Goal: Information Seeking & Learning: Learn about a topic

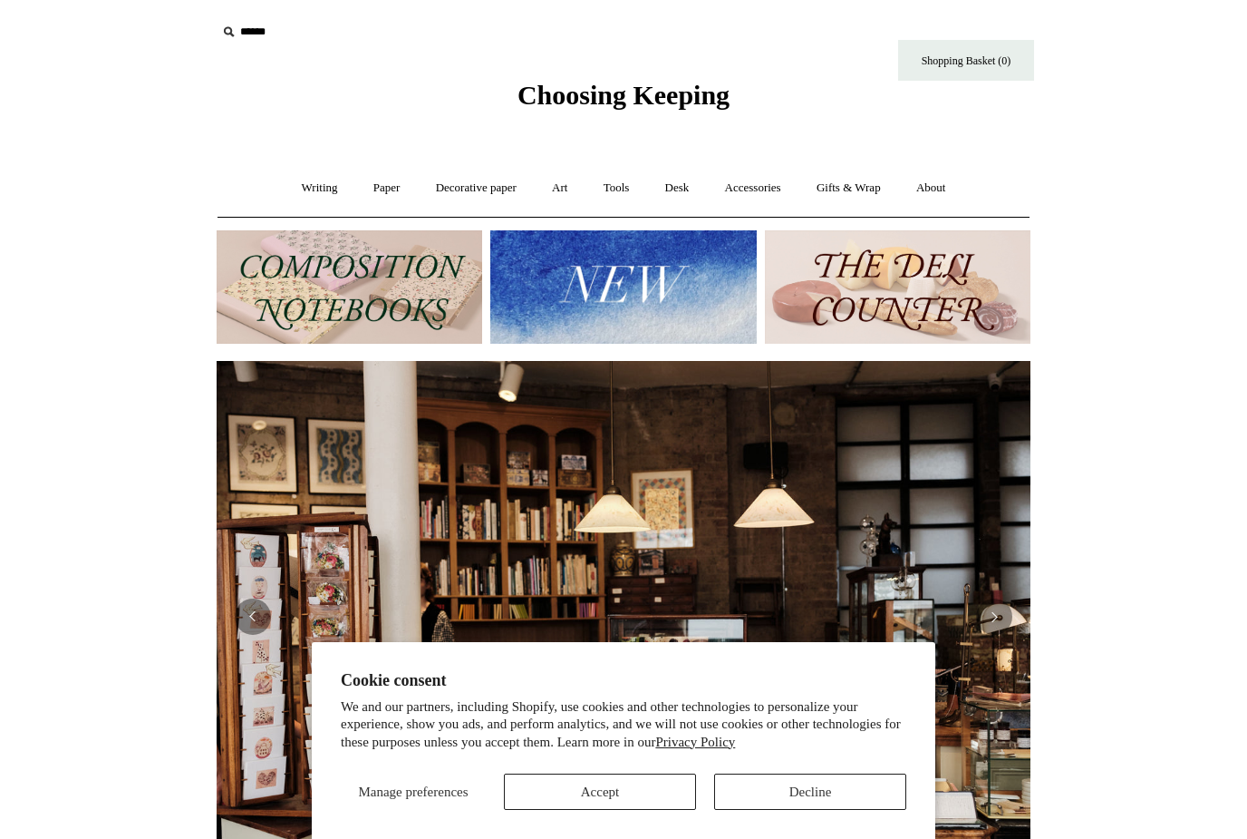
click at [360, 190] on link "Paper +" at bounding box center [387, 188] width 60 height 48
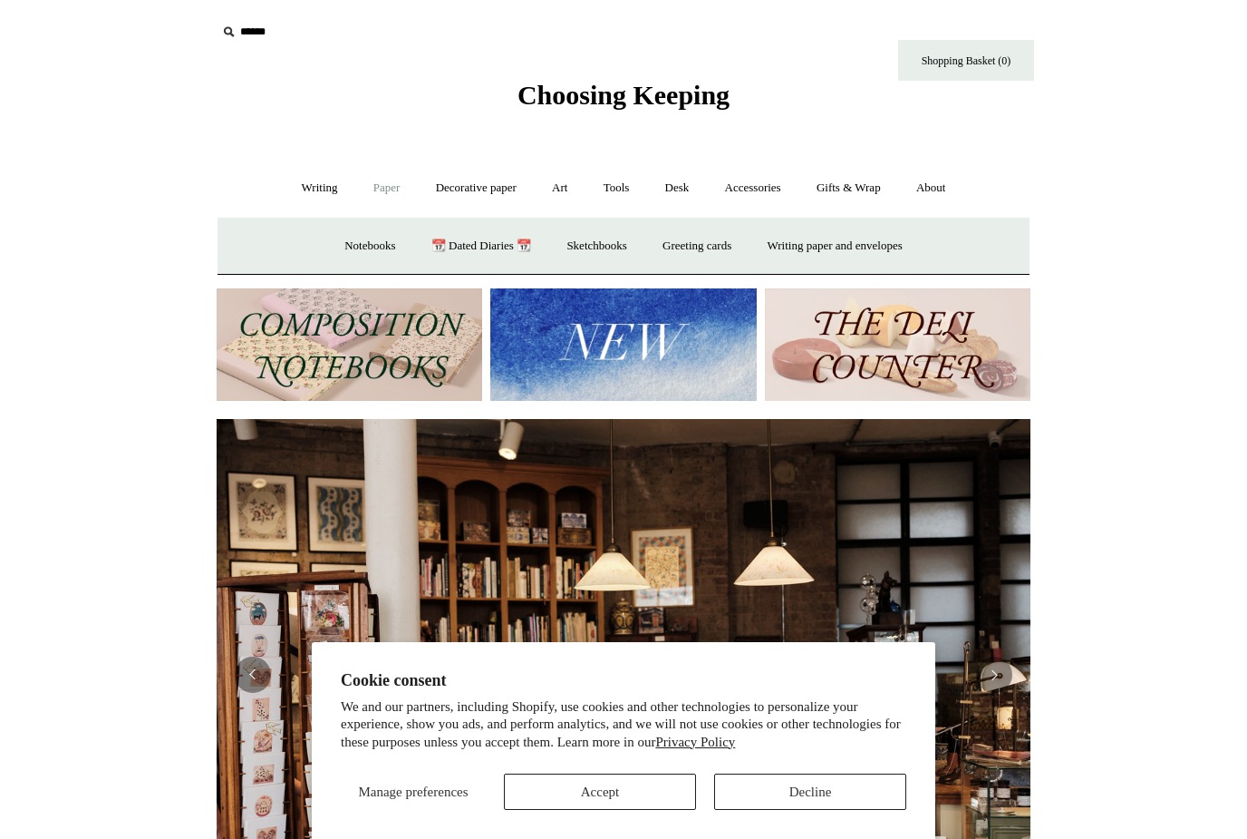
click at [479, 197] on link "Decorative paper +" at bounding box center [476, 188] width 113 height 48
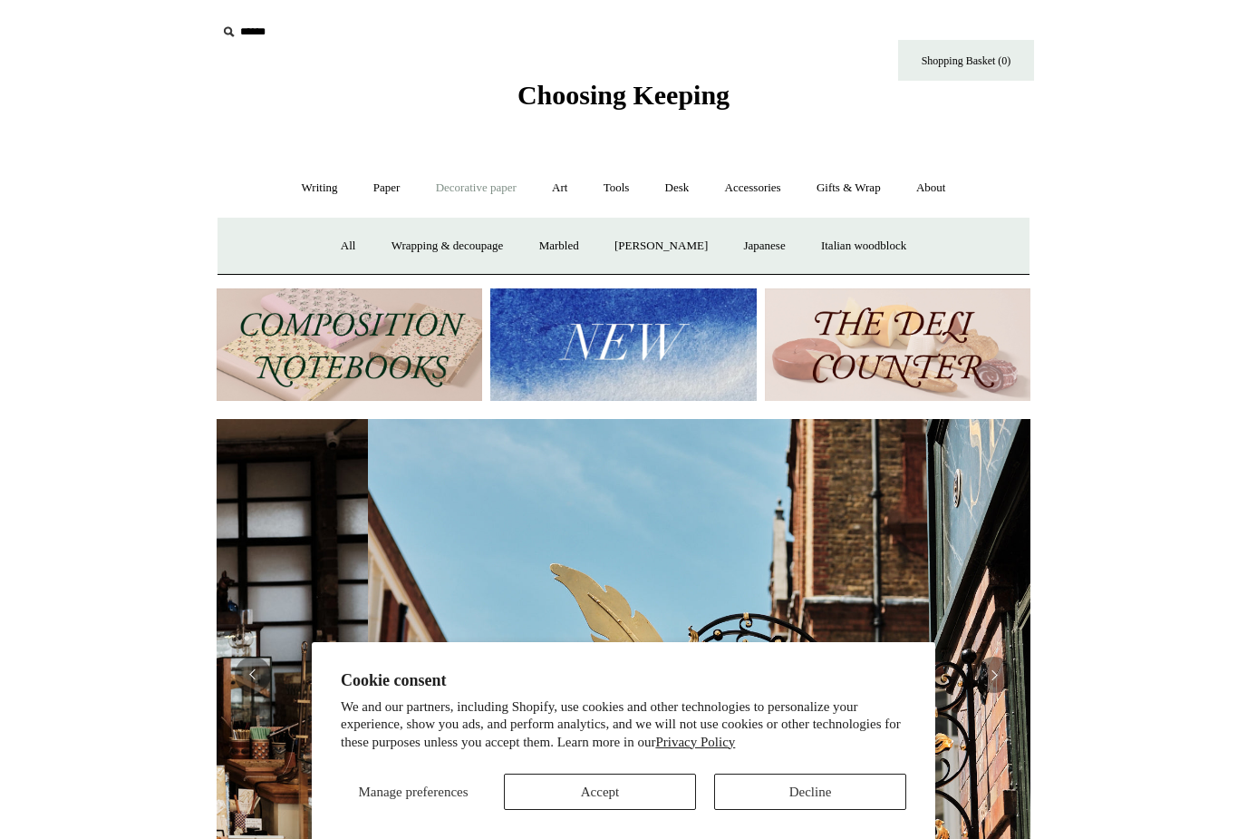
scroll to position [0, 814]
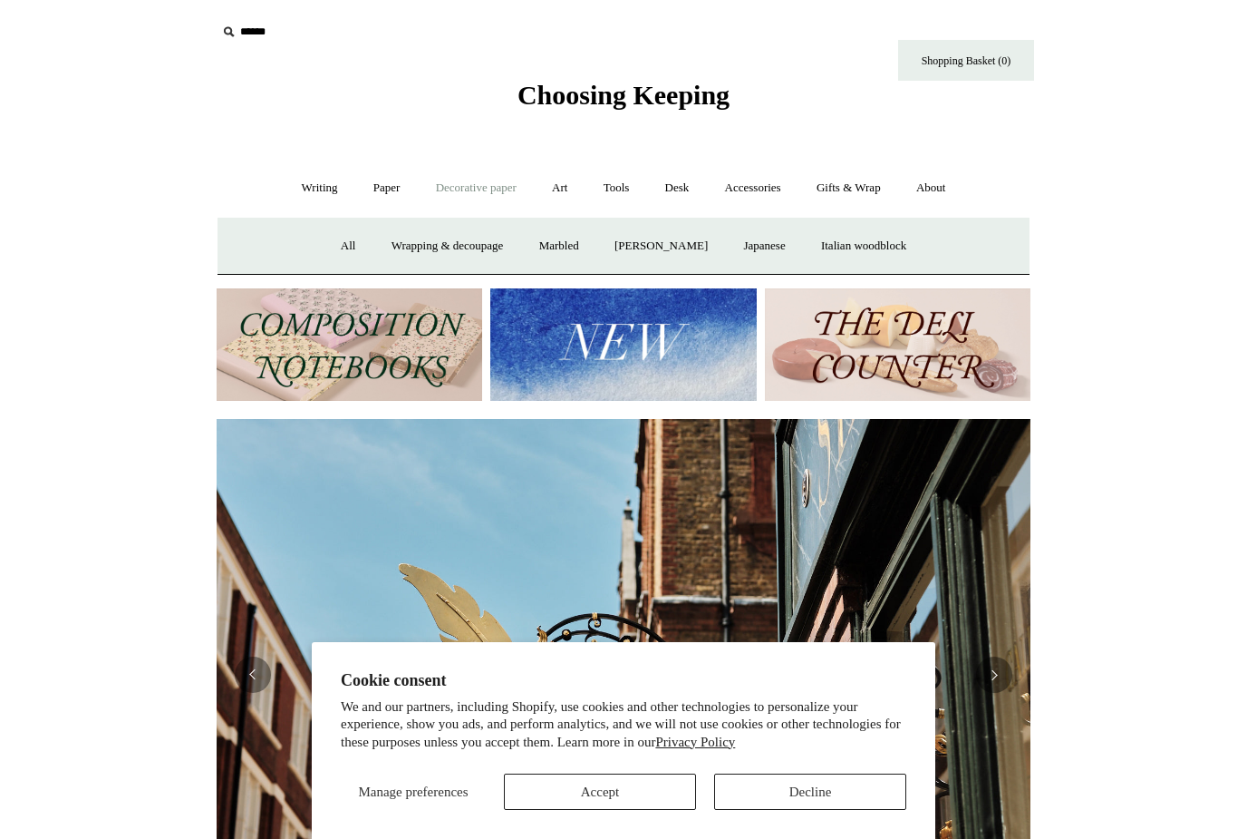
click at [326, 246] on link "All" at bounding box center [349, 246] width 48 height 48
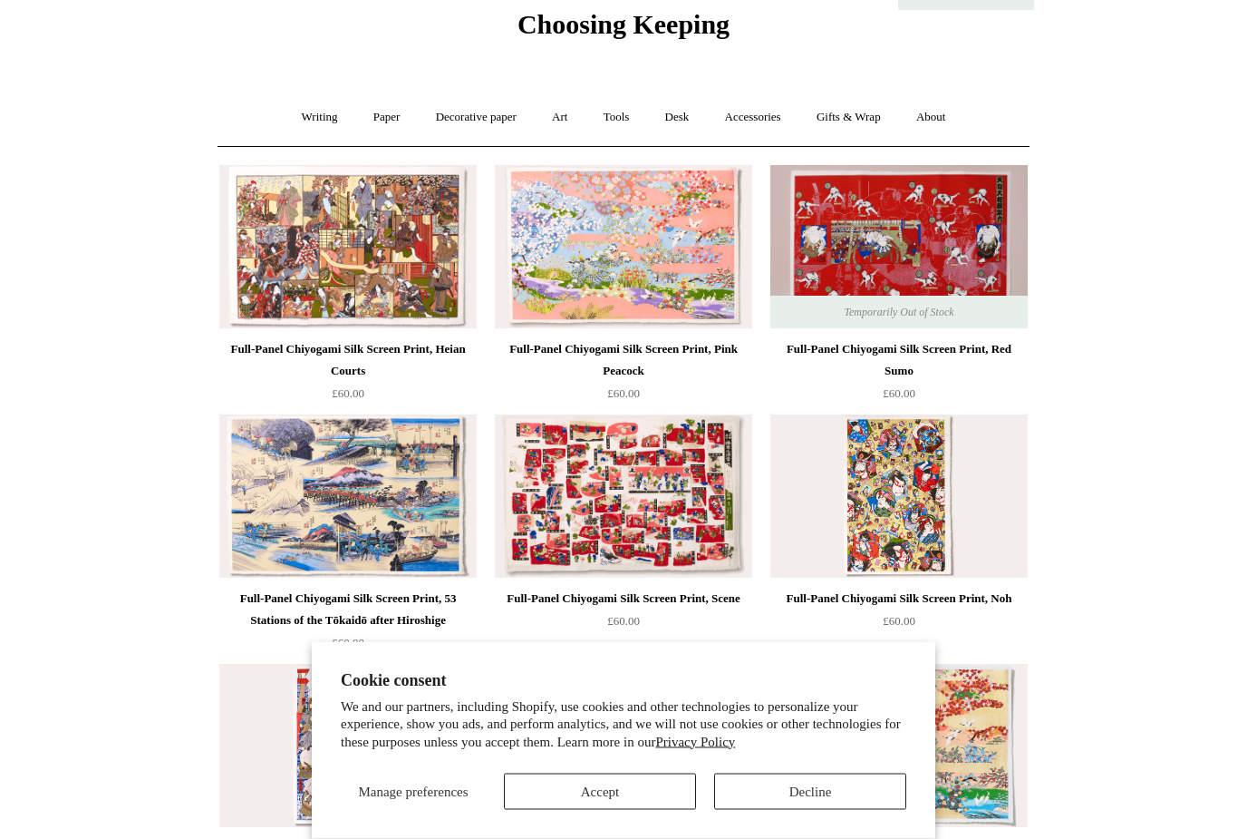
scroll to position [71, 0]
click at [651, 810] on button "Accept" at bounding box center [600, 791] width 192 height 36
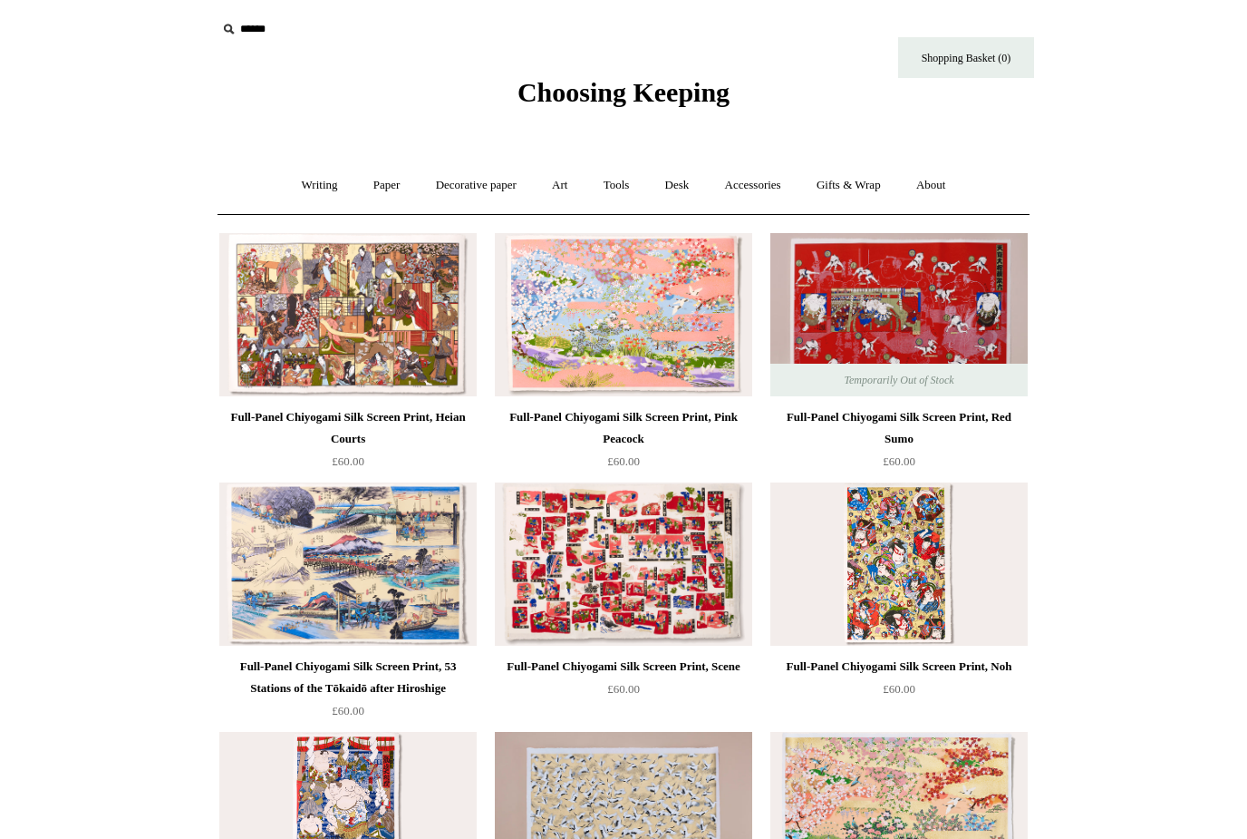
scroll to position [0, 0]
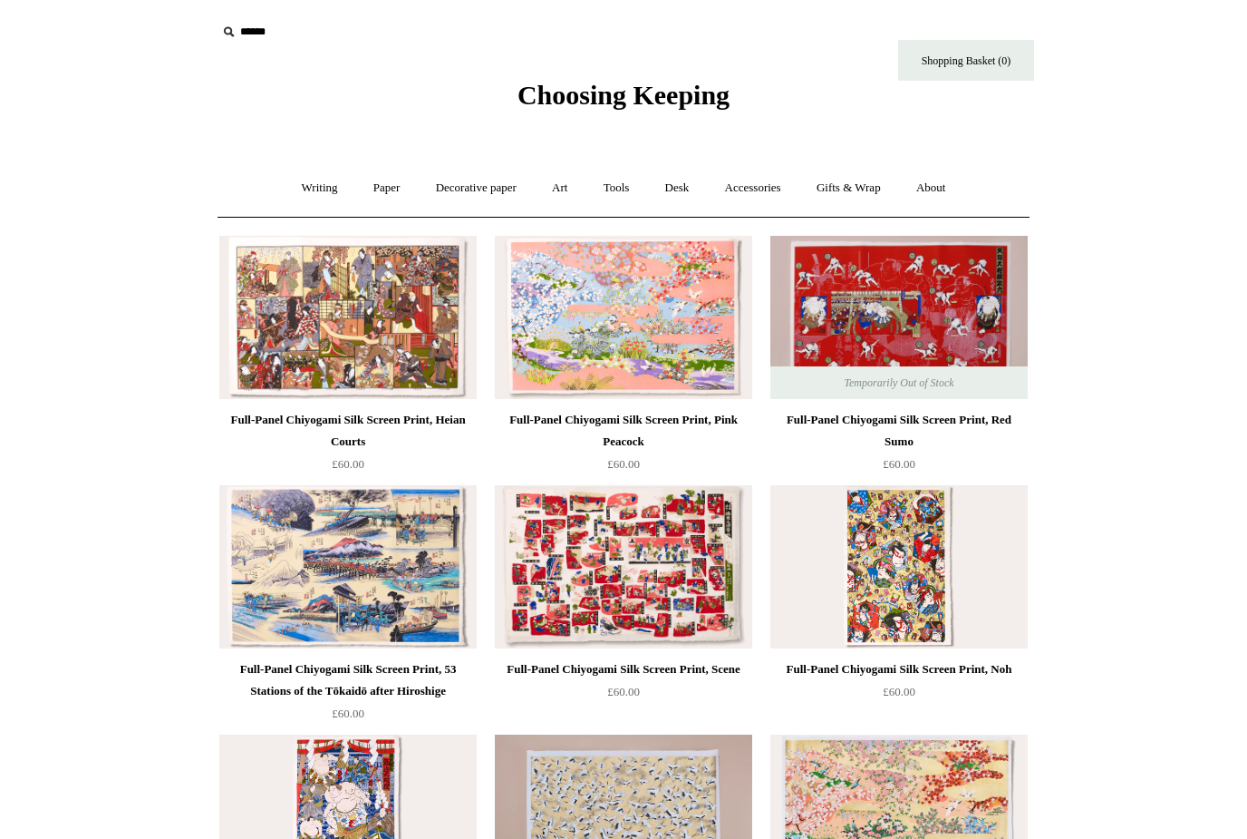
click at [376, 176] on link "Paper +" at bounding box center [387, 188] width 60 height 48
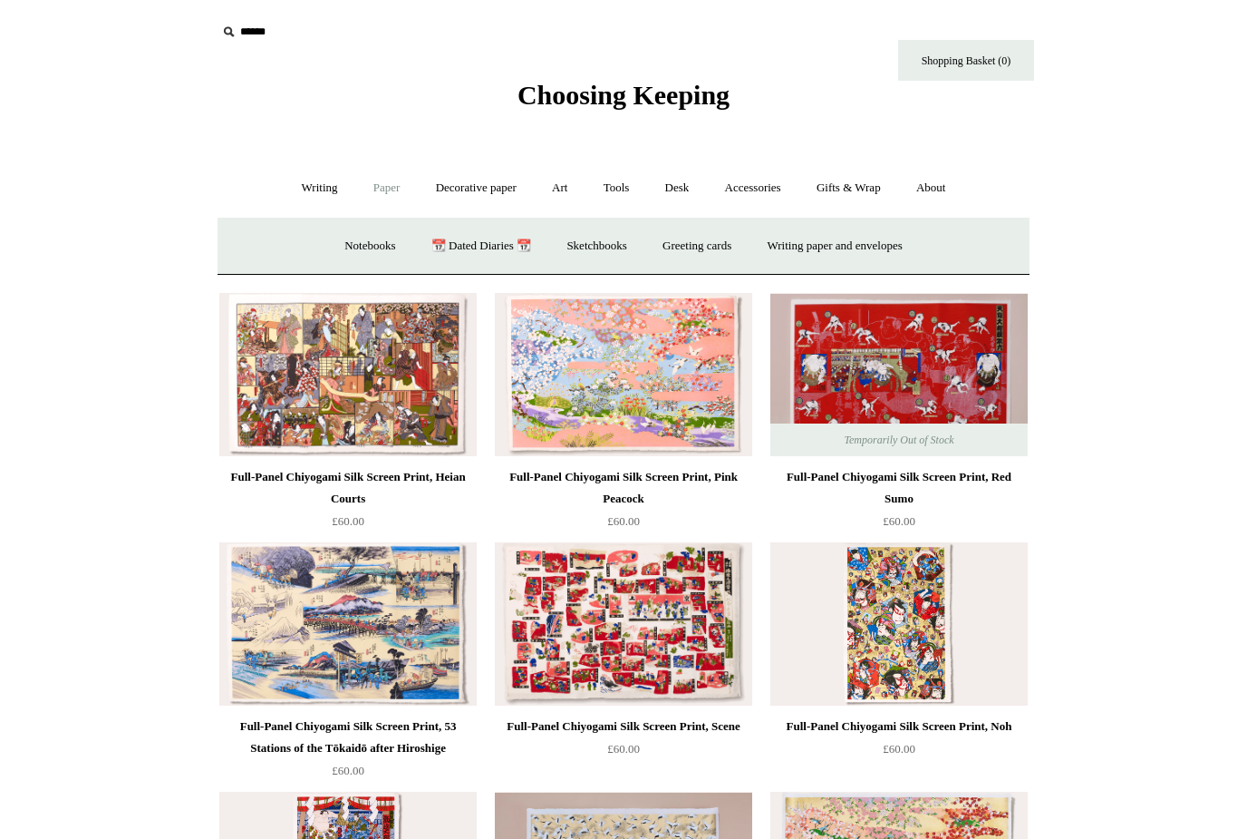
click at [487, 189] on link "Decorative paper +" at bounding box center [476, 188] width 113 height 48
click at [771, 243] on link "Japanese" at bounding box center [764, 246] width 74 height 48
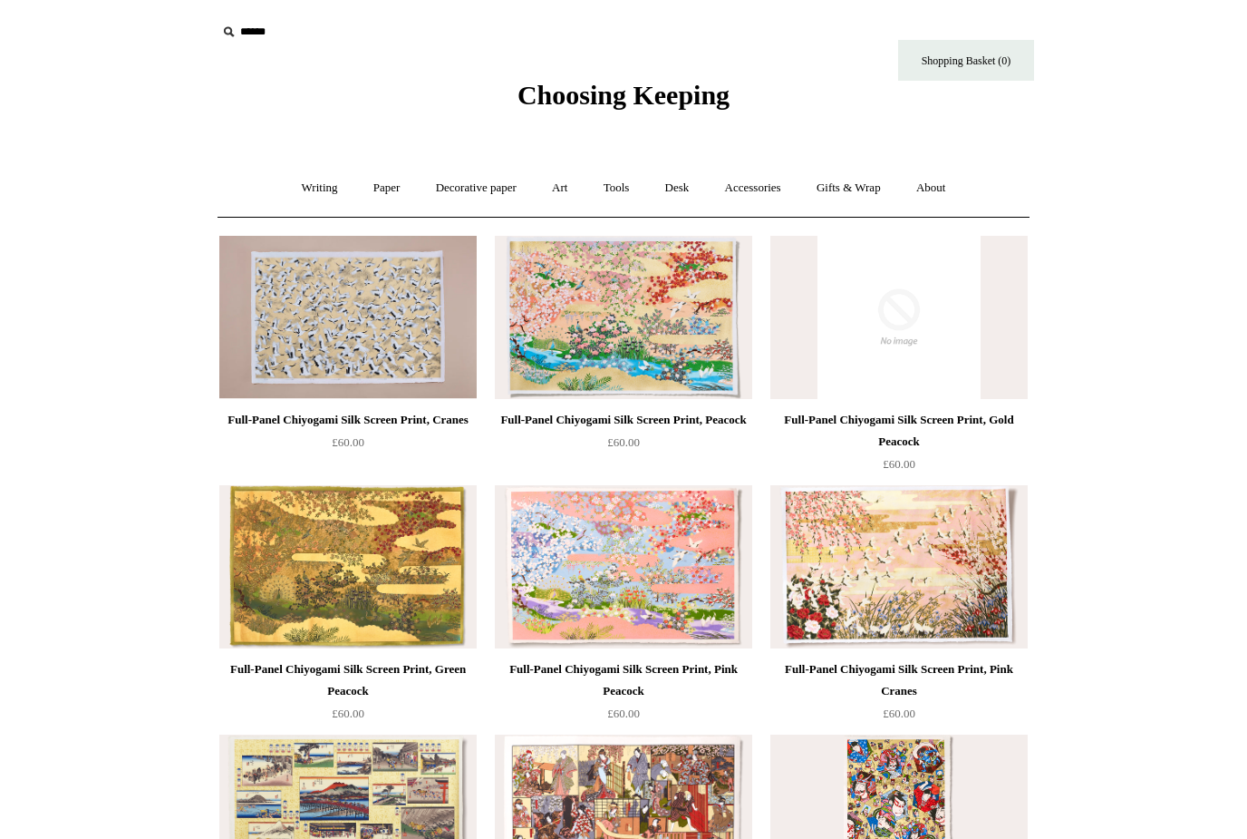
click at [879, 314] on img at bounding box center [899, 317] width 257 height 163
click at [868, 193] on link "Gifts & Wrap +" at bounding box center [848, 188] width 97 height 48
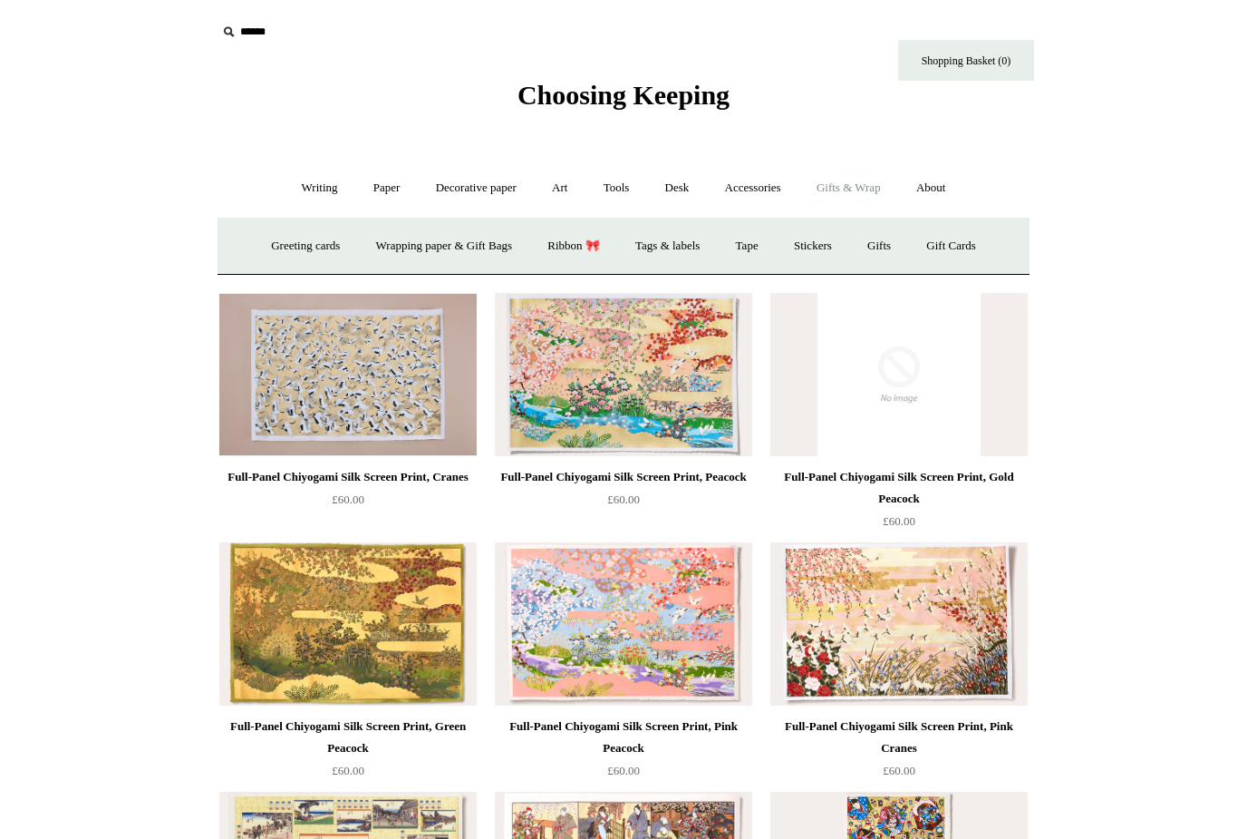
click at [463, 244] on link "Wrapping paper & Gift Bags" at bounding box center [444, 246] width 169 height 48
click at [378, 382] on img at bounding box center [347, 374] width 257 height 163
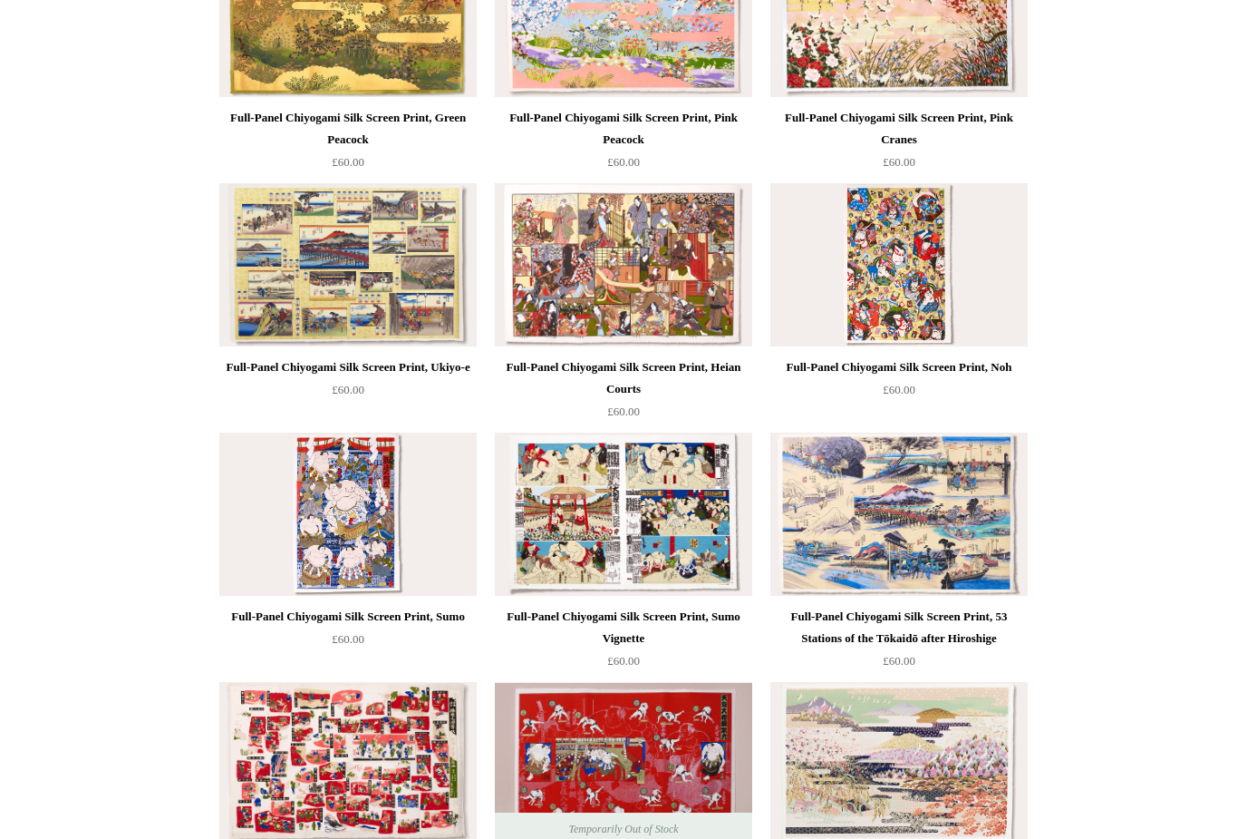
scroll to position [608, 0]
click at [586, 261] on img at bounding box center [623, 264] width 257 height 163
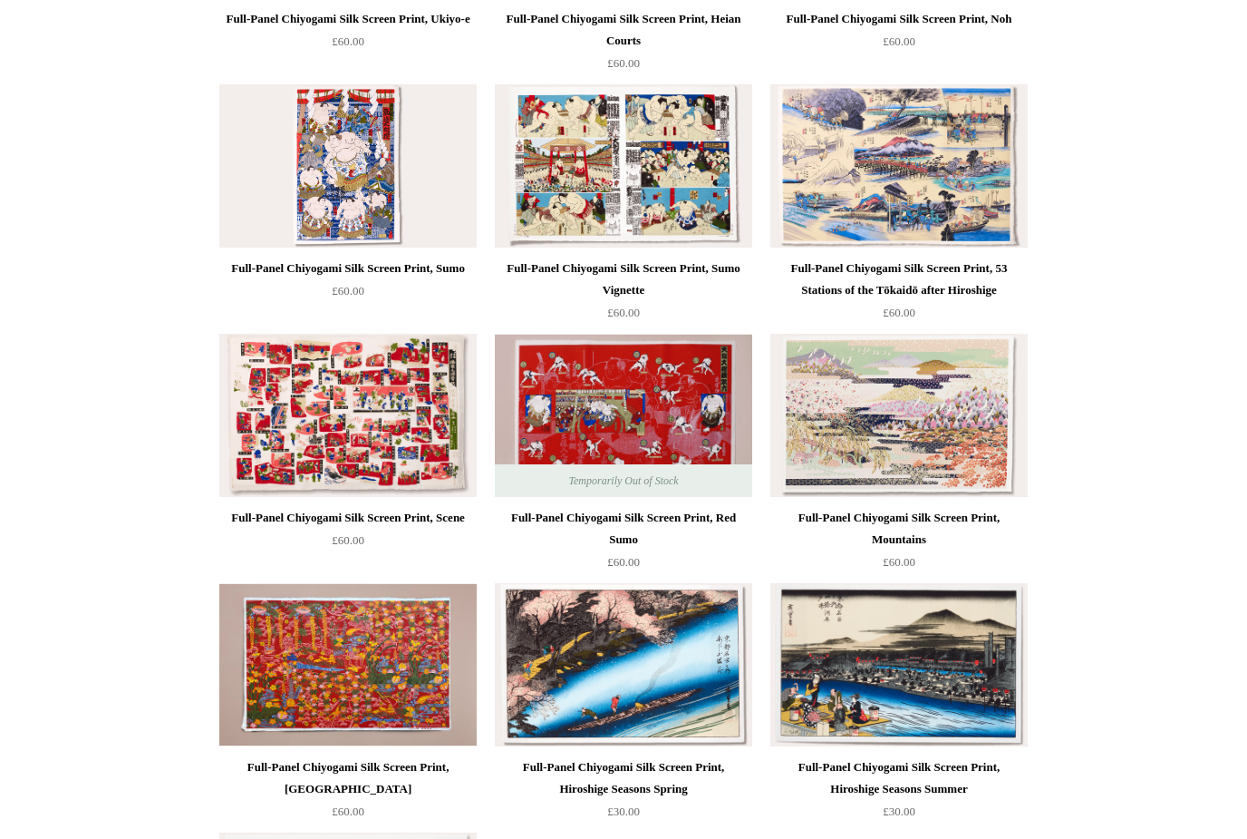
scroll to position [975, 0]
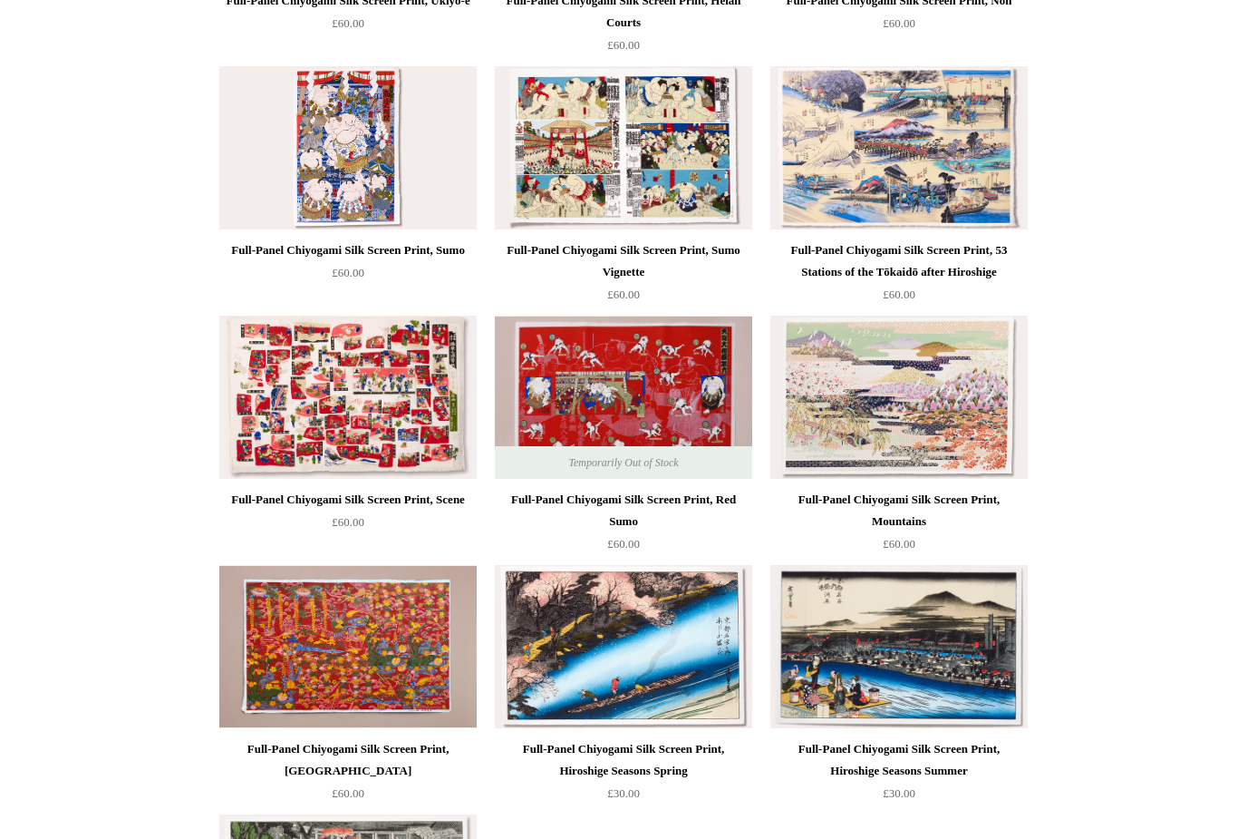
click at [868, 675] on img at bounding box center [899, 646] width 257 height 163
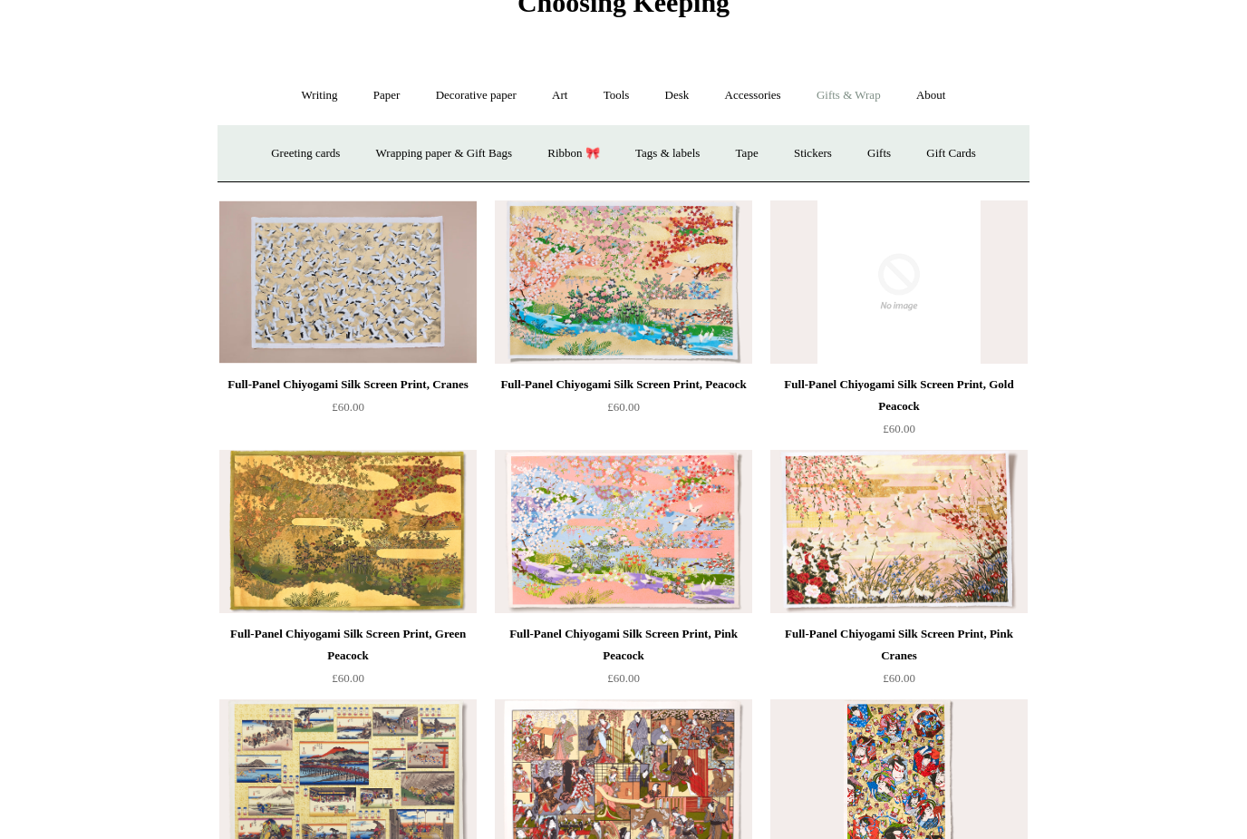
scroll to position [0, 0]
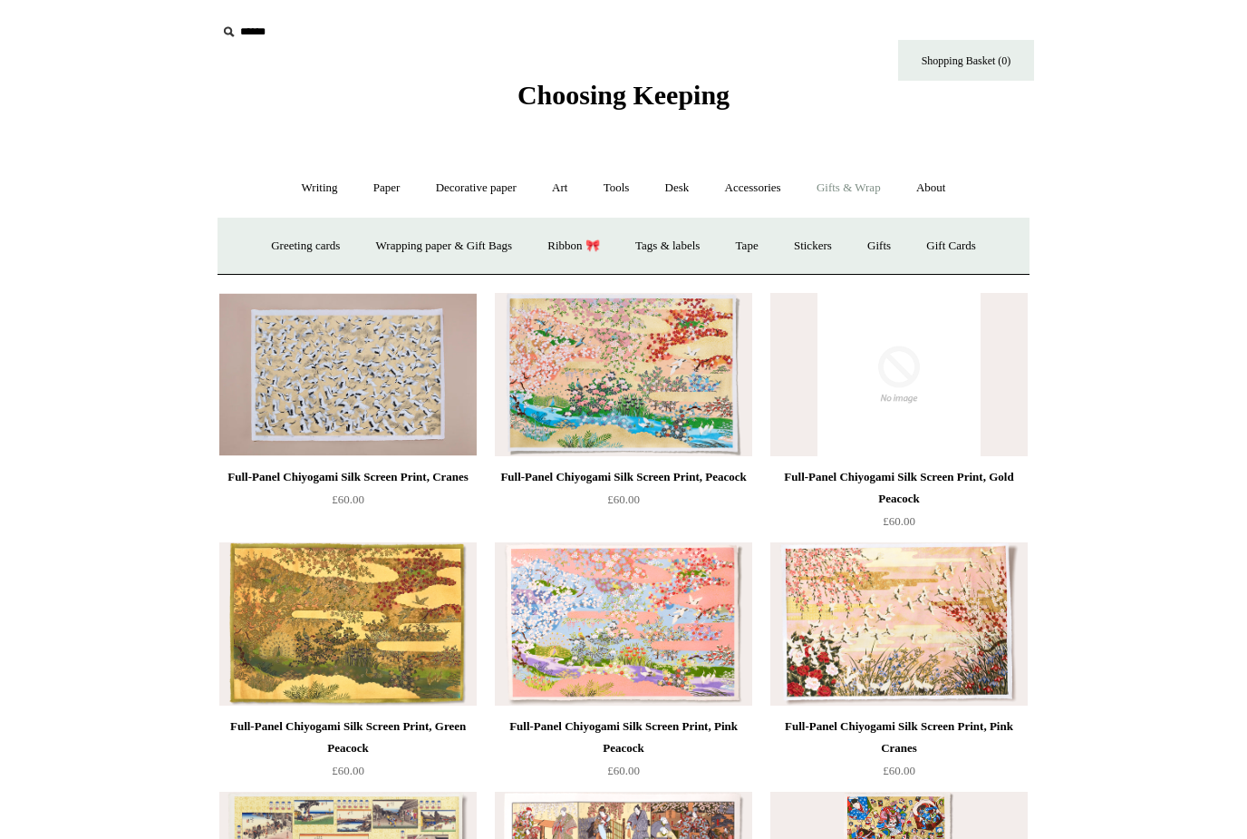
click at [349, 354] on img at bounding box center [347, 374] width 257 height 163
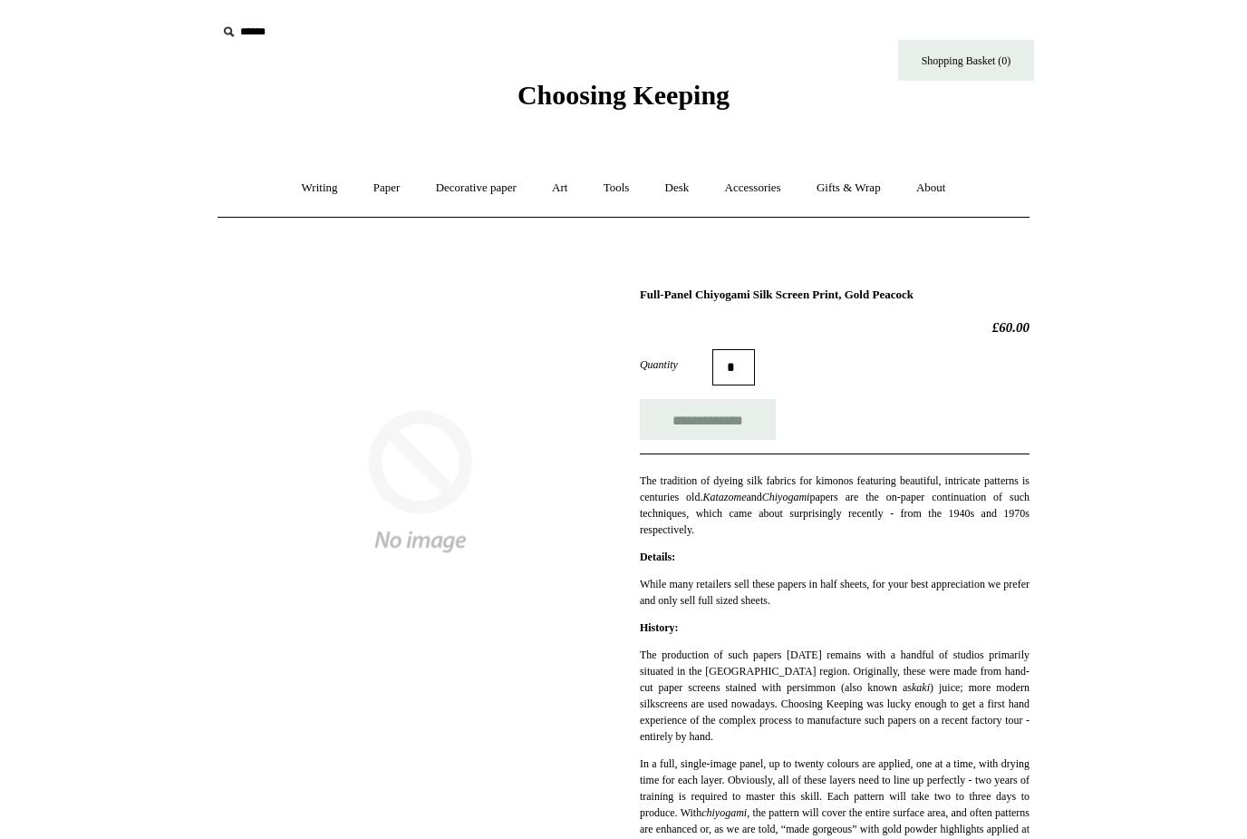
click at [496, 483] on img at bounding box center [421, 481] width 406 height 406
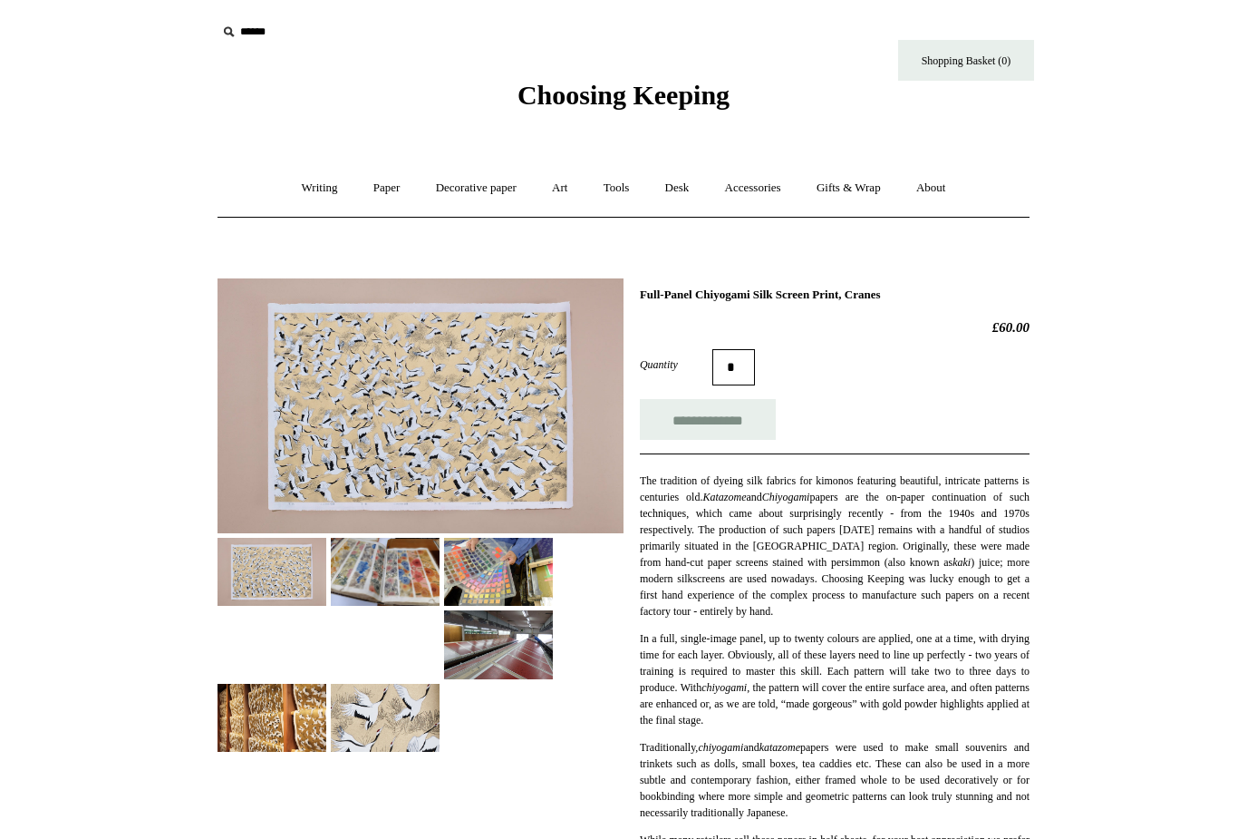
click at [393, 576] on img at bounding box center [385, 572] width 109 height 68
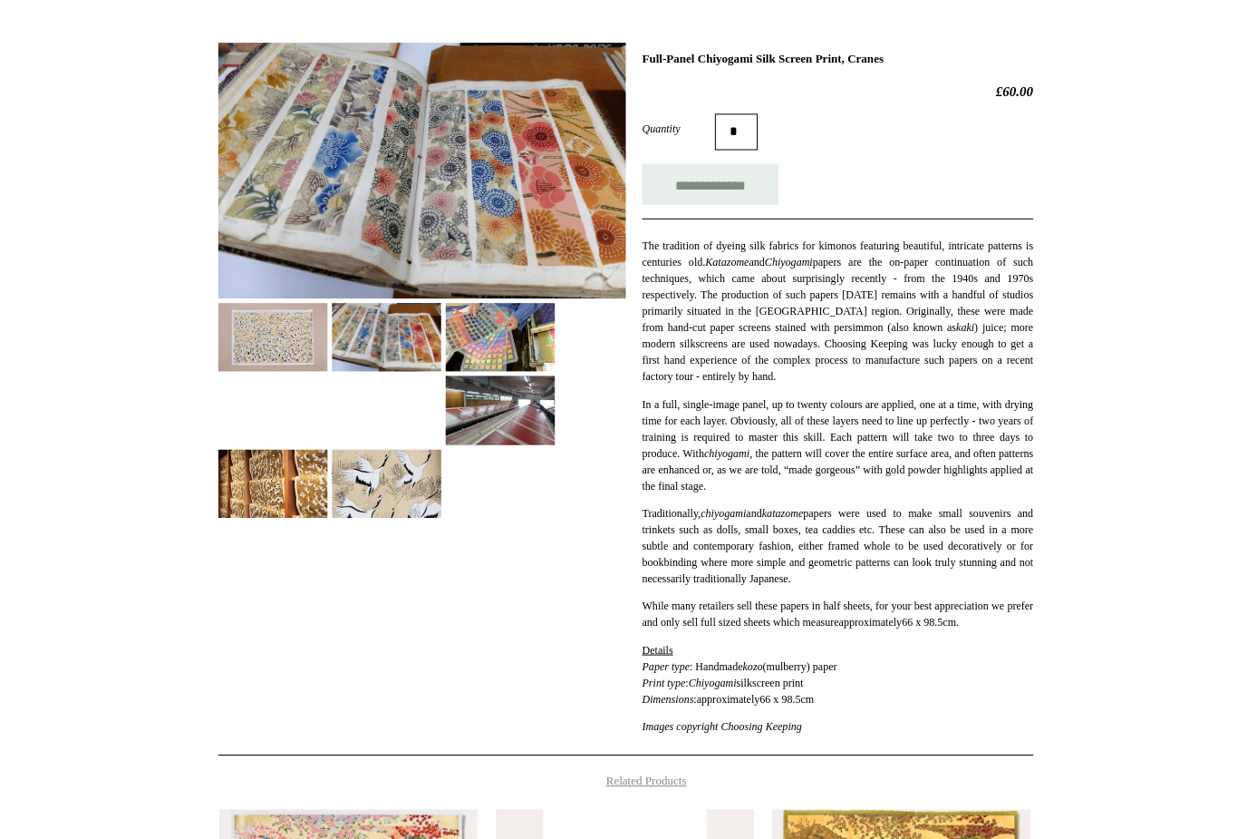
scroll to position [235, 0]
click at [252, 342] on img at bounding box center [272, 337] width 109 height 68
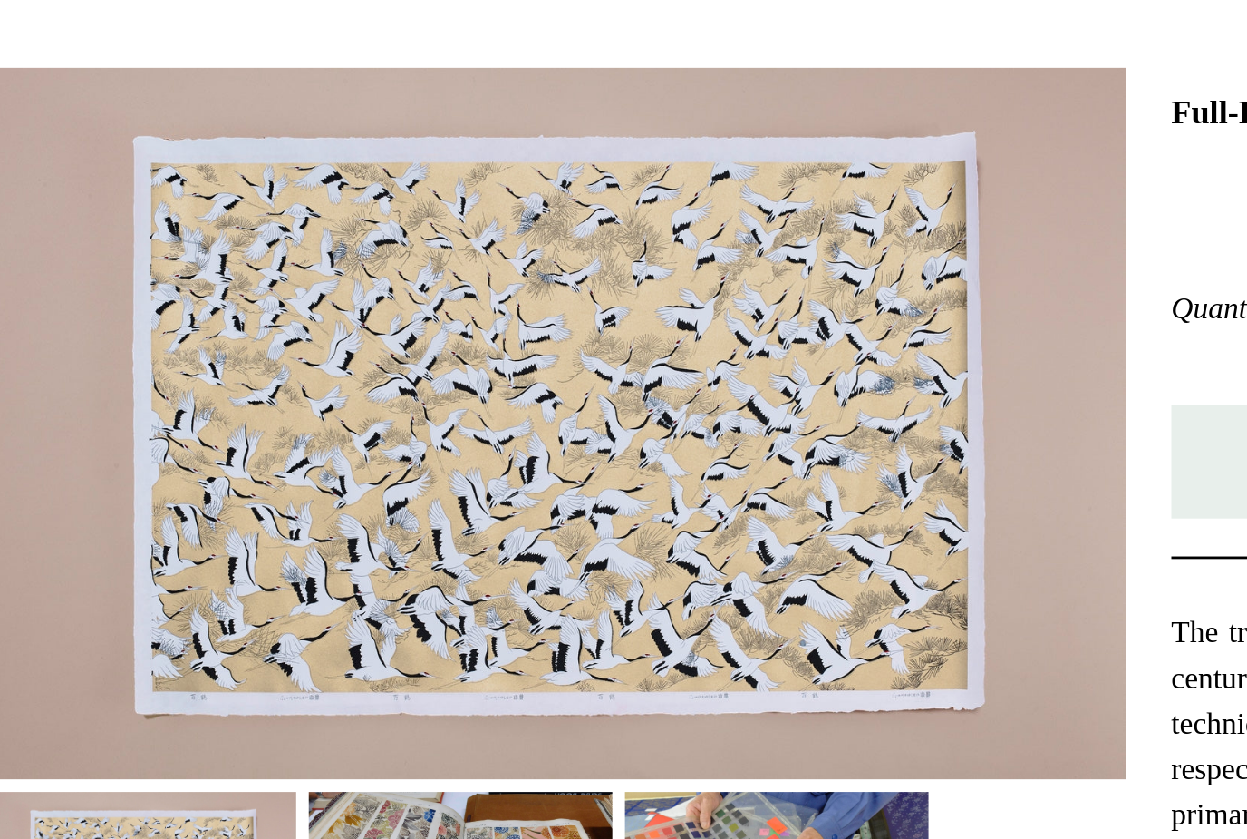
scroll to position [237, 0]
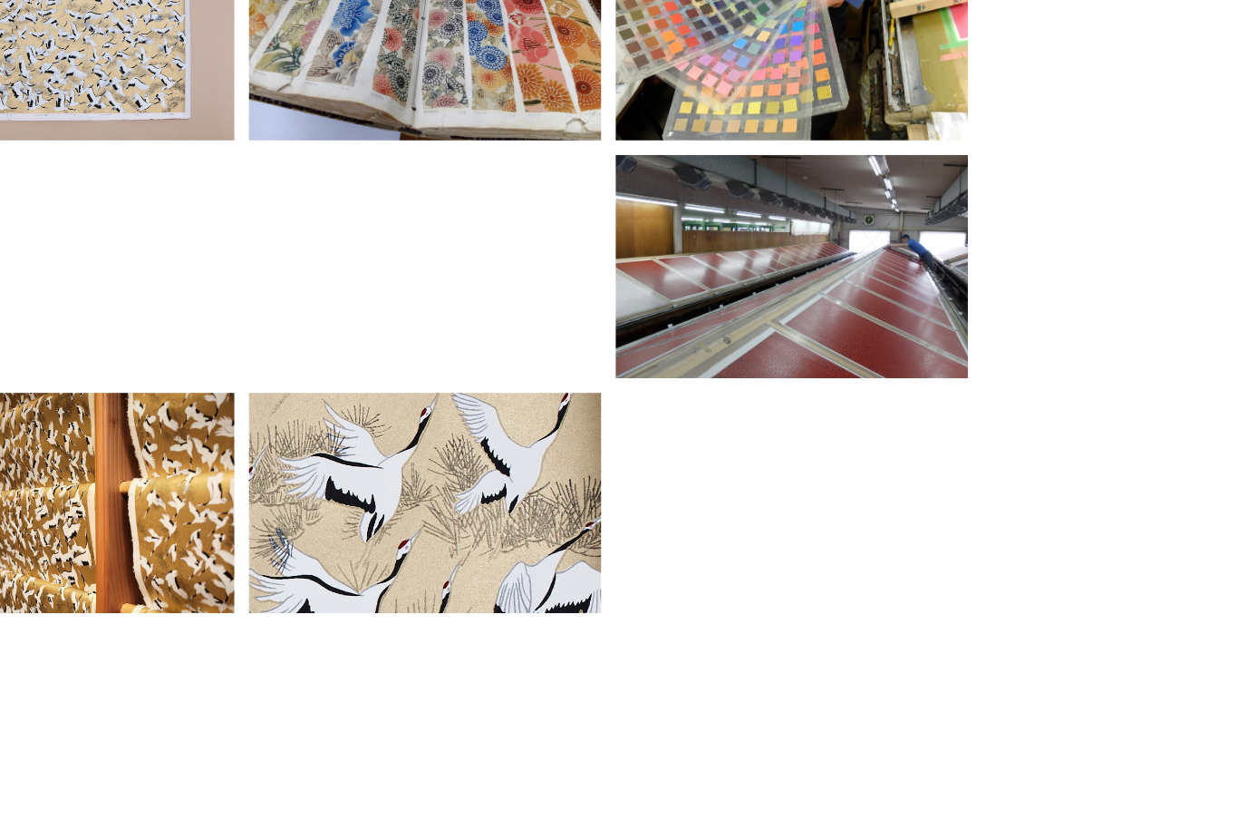
click at [218, 447] on img at bounding box center [272, 481] width 109 height 68
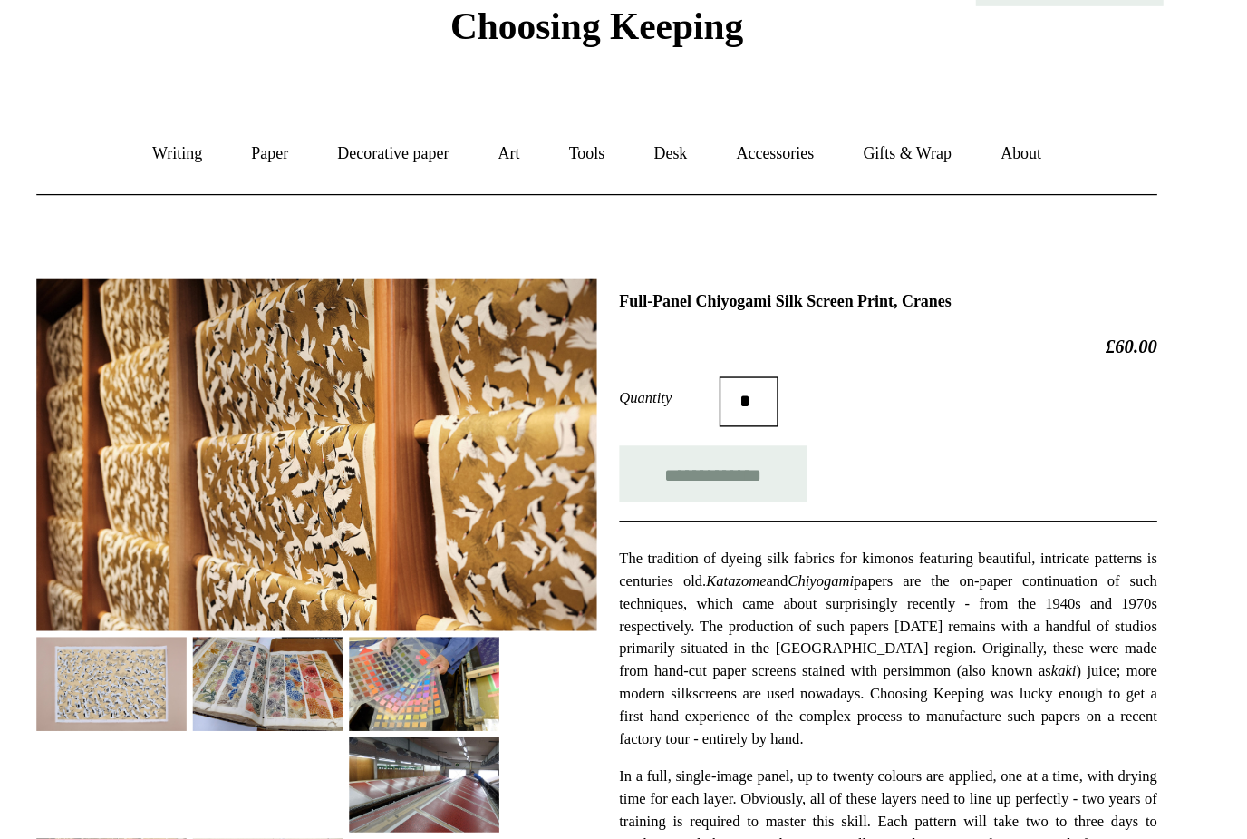
scroll to position [0, 0]
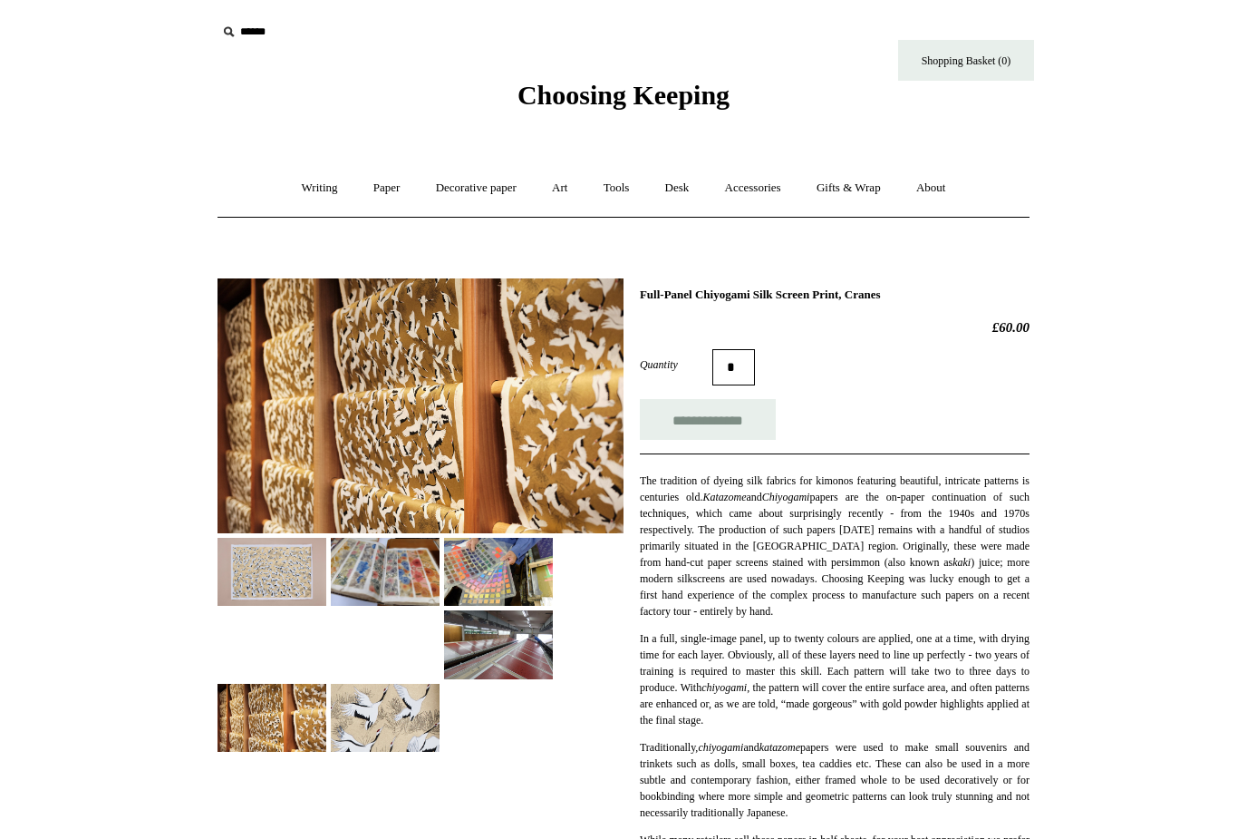
click at [474, 388] on img at bounding box center [421, 405] width 406 height 255
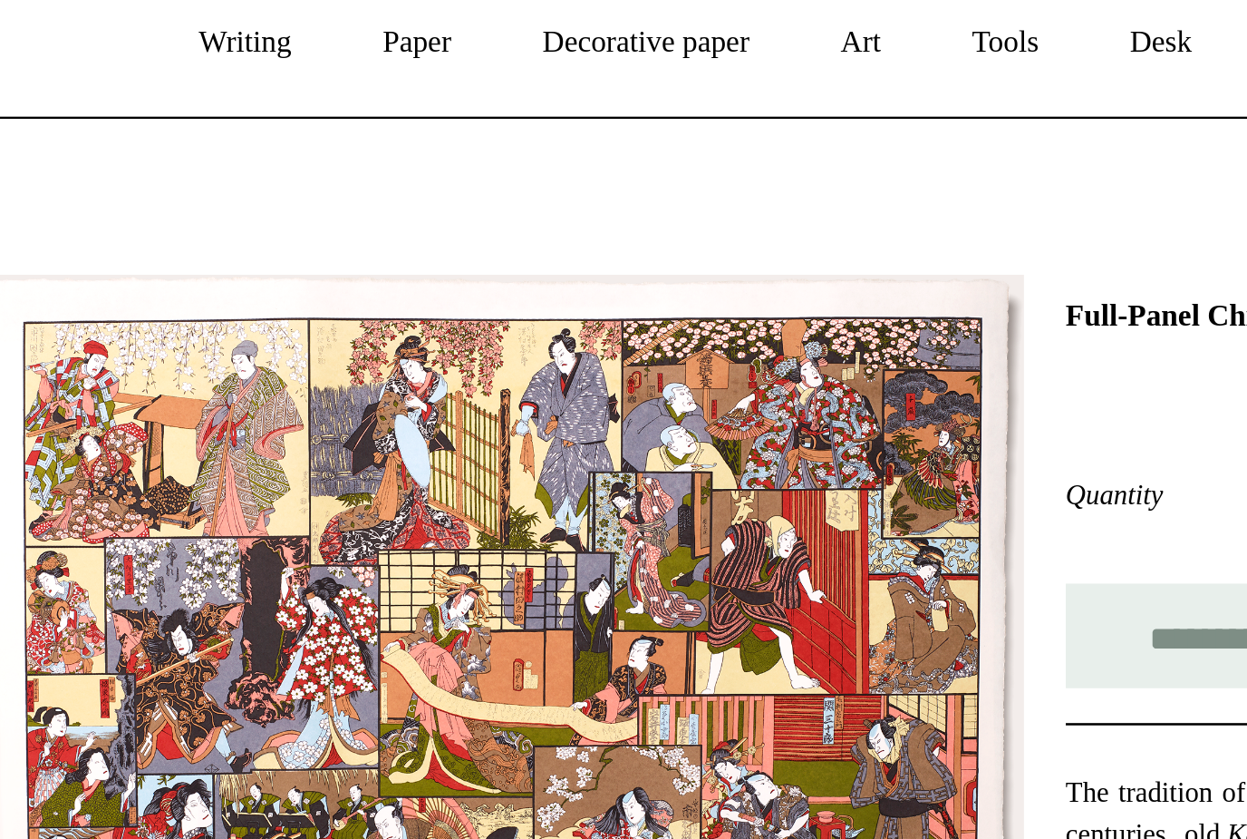
click at [640, 472] on p "The tradition of dyeing silk fabrics for kimonos featuring beautiful, intricate…" at bounding box center [835, 504] width 390 height 65
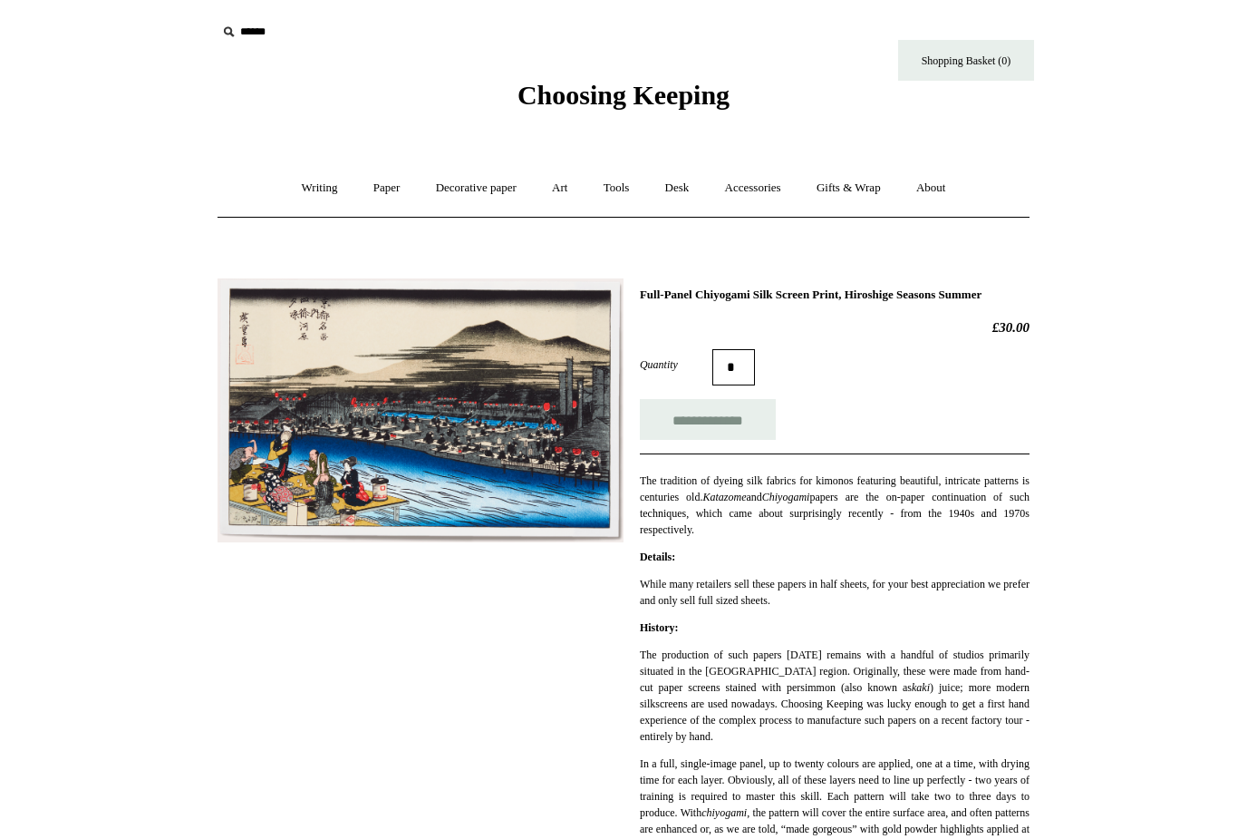
click at [354, 418] on img at bounding box center [421, 410] width 406 height 264
